Goal: Information Seeking & Learning: Understand process/instructions

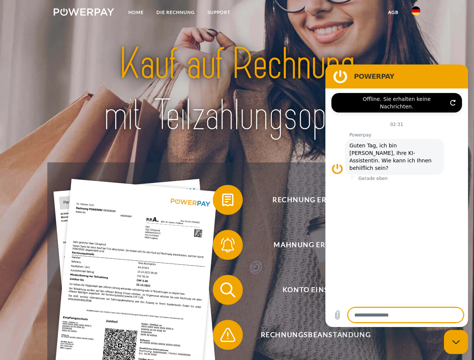
click at [84, 13] on img at bounding box center [84, 12] width 60 height 8
click at [416, 13] on img at bounding box center [415, 10] width 9 height 9
click at [393, 12] on link "agb" at bounding box center [392, 13] width 23 height 14
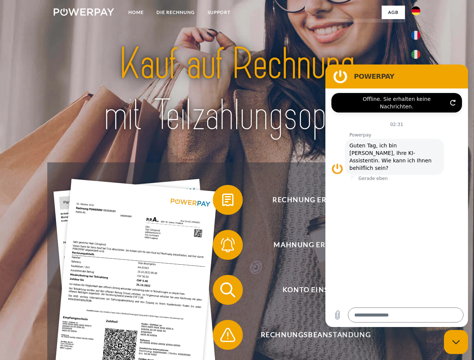
click at [222, 201] on span at bounding box center [217, 200] width 38 height 38
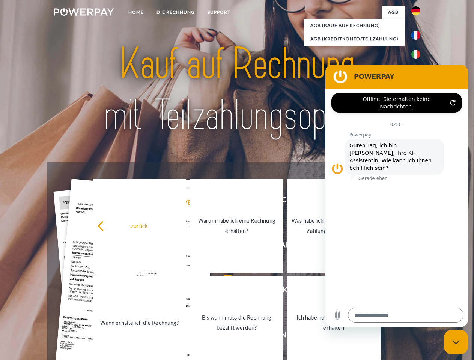
click at [287, 291] on link "Ich habe nur eine Teillieferung erhalten" at bounding box center [333, 323] width 93 height 94
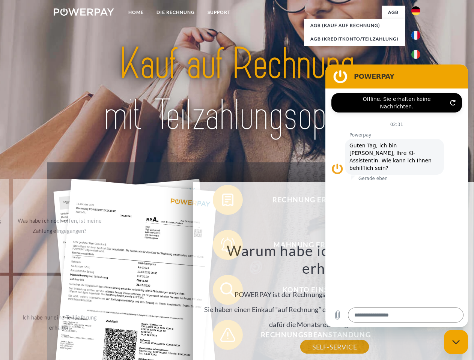
click at [222, 336] on div "Warum habe ich eine Rechnung erhalten? POWERPAY ist der Rechnungshersteller von…" at bounding box center [334, 294] width 274 height 105
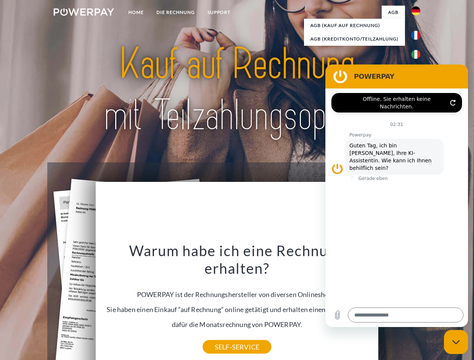
click at [456, 342] on icon "Messaging-Fenster schließen" at bounding box center [456, 342] width 8 height 5
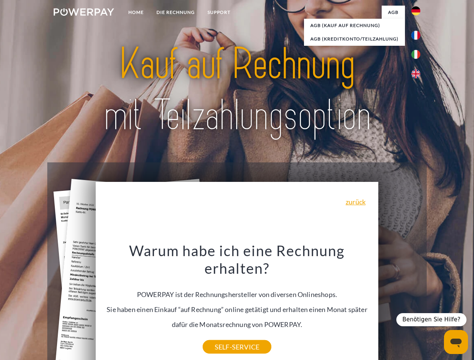
type textarea "*"
